Goal: Information Seeking & Learning: Find specific fact

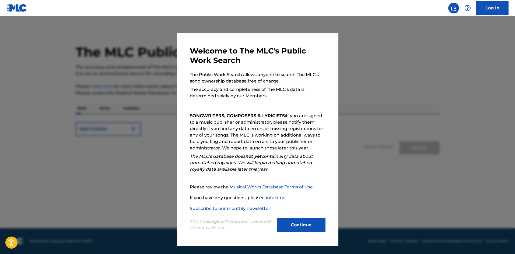
click at [309, 224] on button "Continue" at bounding box center [301, 225] width 48 height 13
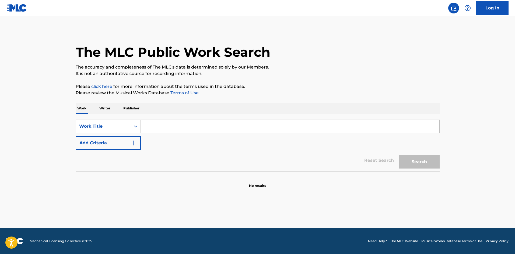
click at [165, 130] on input "Search Form" at bounding box center [290, 126] width 299 height 13
paste input "Wipe My Tears"
type input "Wipe My Tears"
click at [135, 140] on button "Add Criteria" at bounding box center [108, 142] width 65 height 13
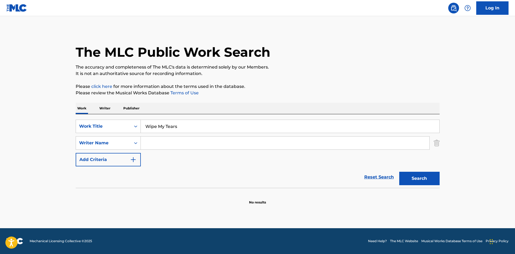
click at [163, 143] on input "Search Form" at bounding box center [285, 143] width 289 height 13
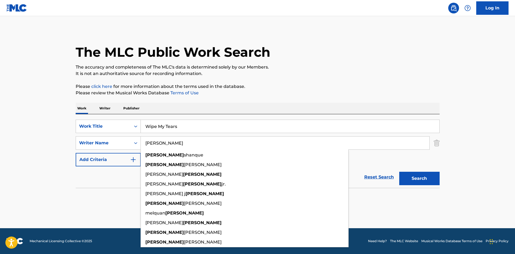
type input "[PERSON_NAME]"
click at [399, 172] on button "Search" at bounding box center [419, 178] width 40 height 13
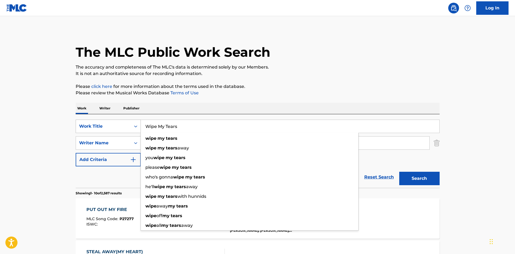
drag, startPoint x: 187, startPoint y: 129, endPoint x: 112, endPoint y: 128, distance: 74.8
click at [107, 129] on div "SearchWithCriteria1a01bbfc-9d97-4567-90b3-0bc7c855a9f7 Work Title Wipe My Tears…" at bounding box center [258, 126] width 364 height 13
paste input "My Brother"
type input "My Brother"
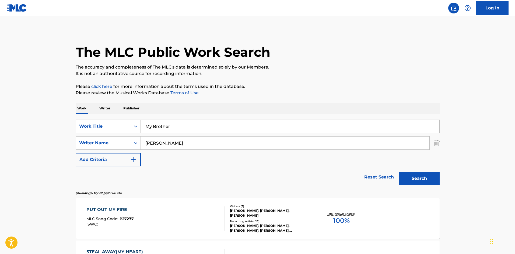
click at [428, 179] on button "Search" at bounding box center [419, 178] width 40 height 13
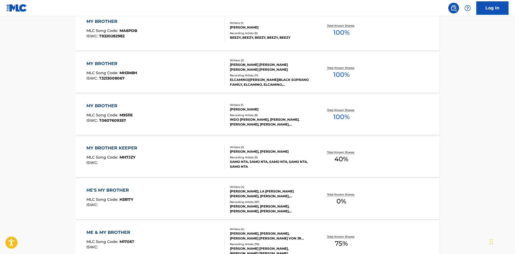
scroll to position [135, 0]
